Goal: Register for event/course

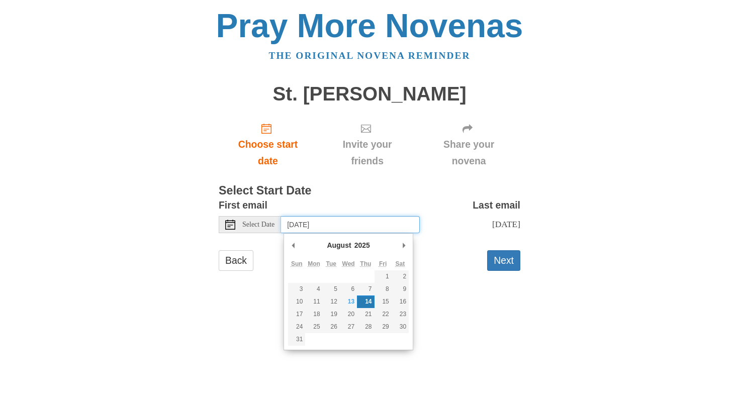
click at [307, 226] on input "Thursday, August 14th" at bounding box center [350, 224] width 139 height 17
type input "Monday, August 18th"
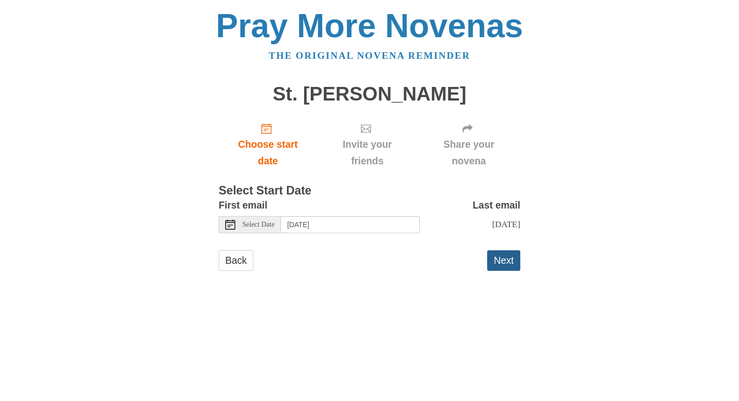
click at [498, 264] on button "Next" at bounding box center [503, 260] width 33 height 21
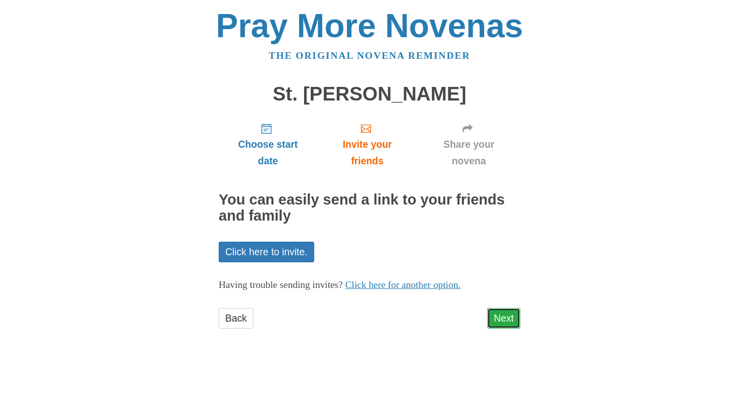
click at [490, 326] on link "Next" at bounding box center [503, 318] width 33 height 21
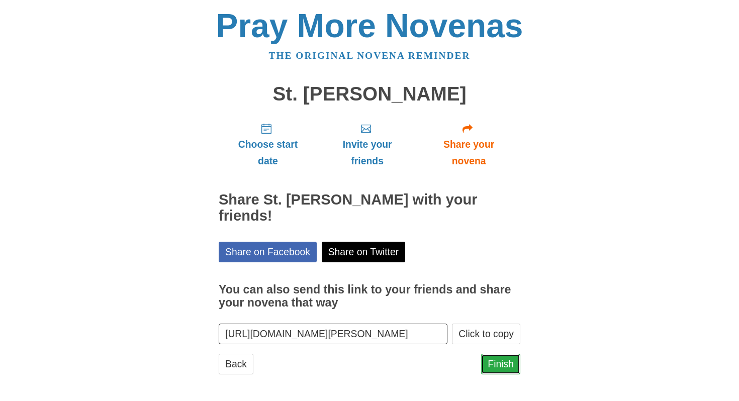
click at [498, 354] on link "Finish" at bounding box center [500, 364] width 39 height 21
